Goal: Find specific page/section: Find specific page/section

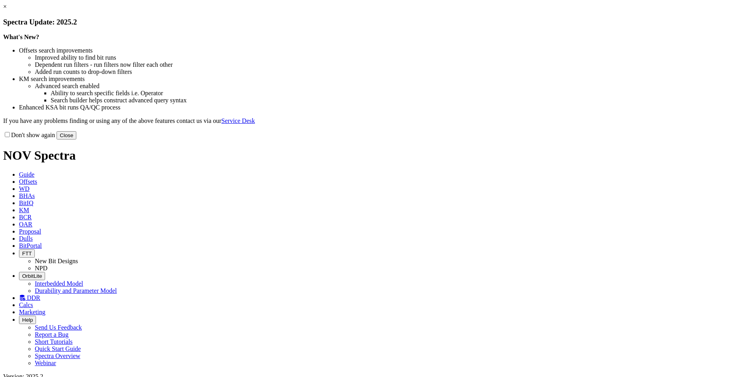
click at [76, 140] on button "Close" at bounding box center [67, 135] width 20 height 8
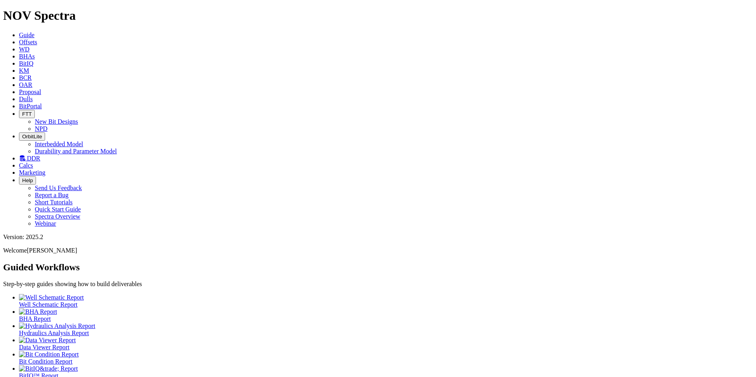
click at [33, 96] on span "Dulls" at bounding box center [26, 99] width 14 height 7
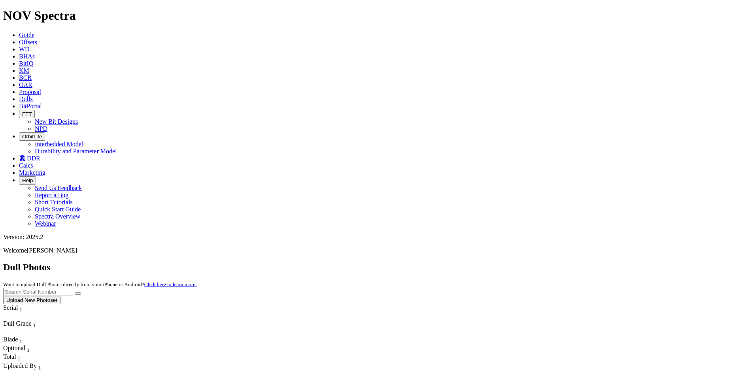
click at [73, 288] on input "text" at bounding box center [38, 292] width 70 height 8
type input "s"
click at [75, 293] on button "submit" at bounding box center [78, 294] width 6 height 2
type input "S297094"
click at [75, 293] on button "submit" at bounding box center [78, 294] width 6 height 2
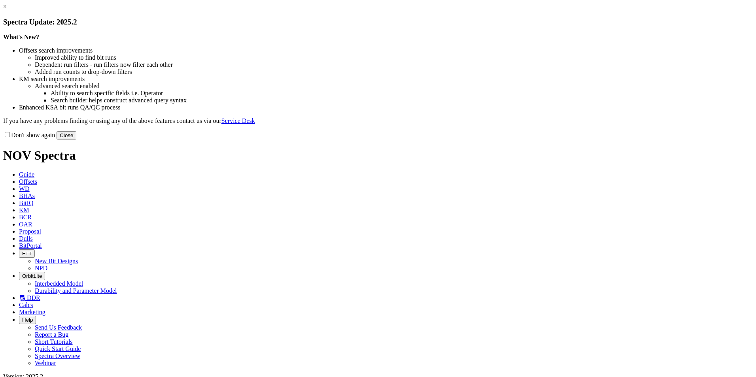
click at [76, 140] on button "Close" at bounding box center [67, 135] width 20 height 8
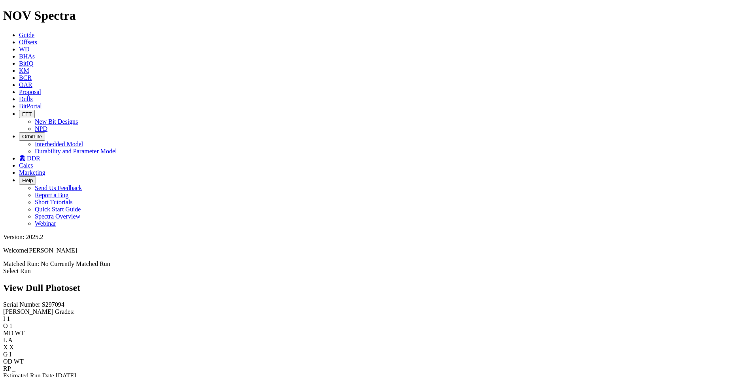
scroll to position [158, 0]
